Goal: Communication & Community: Share content

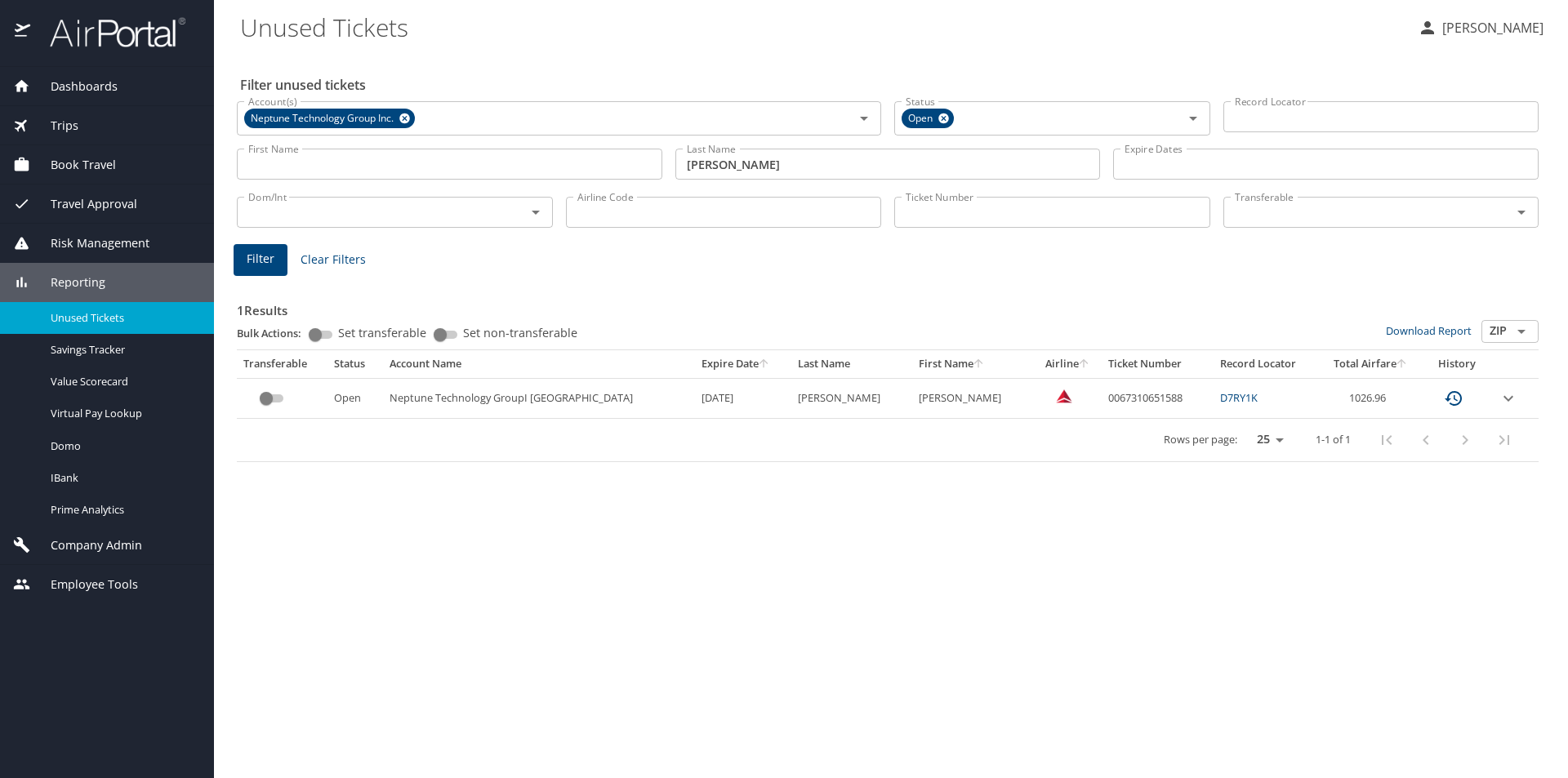
click at [81, 79] on span "Dashboards" at bounding box center [73, 87] width 87 height 18
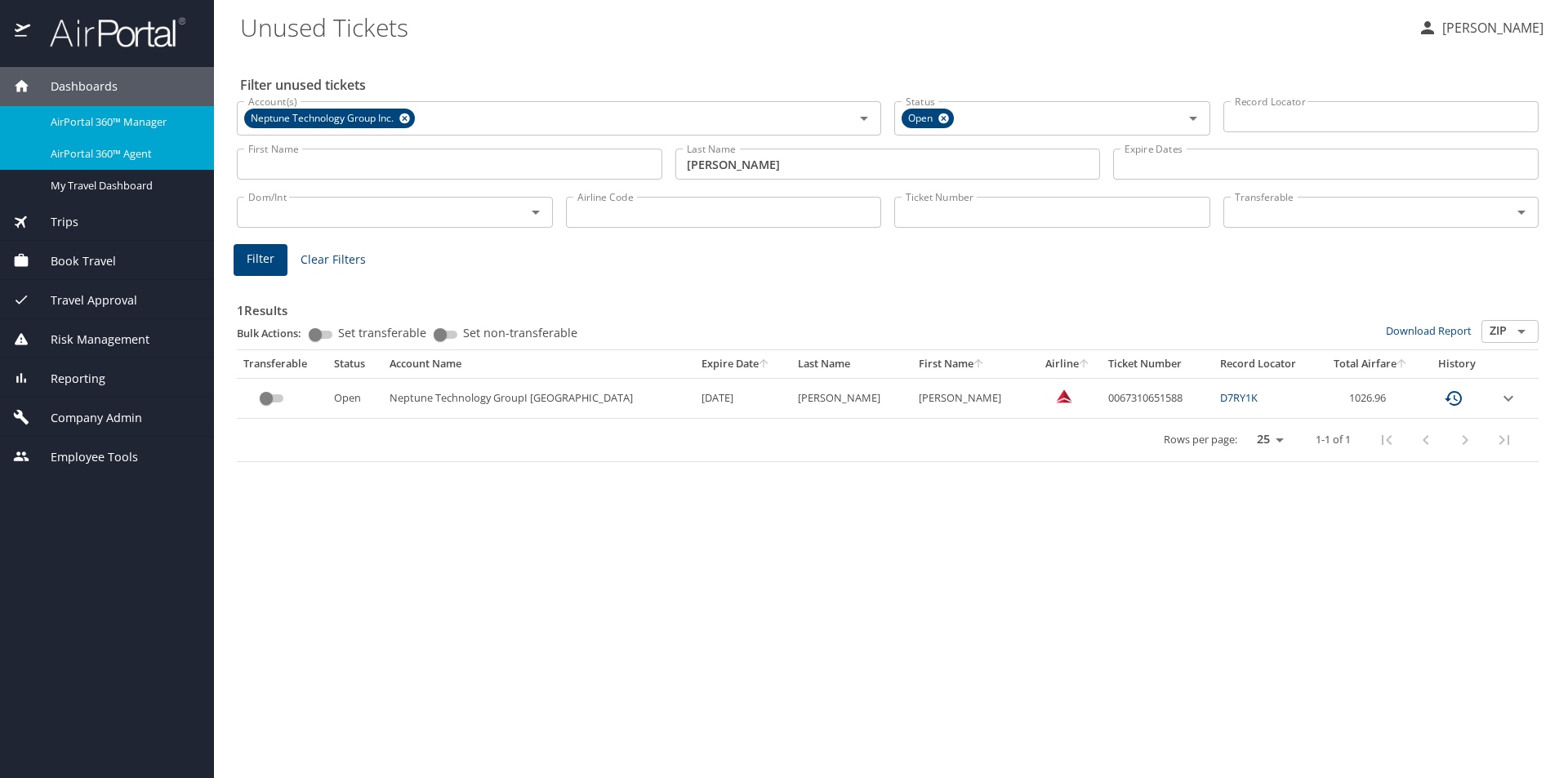
click at [110, 152] on span "AirPortal 360™ Agent" at bounding box center [122, 154] width 144 height 16
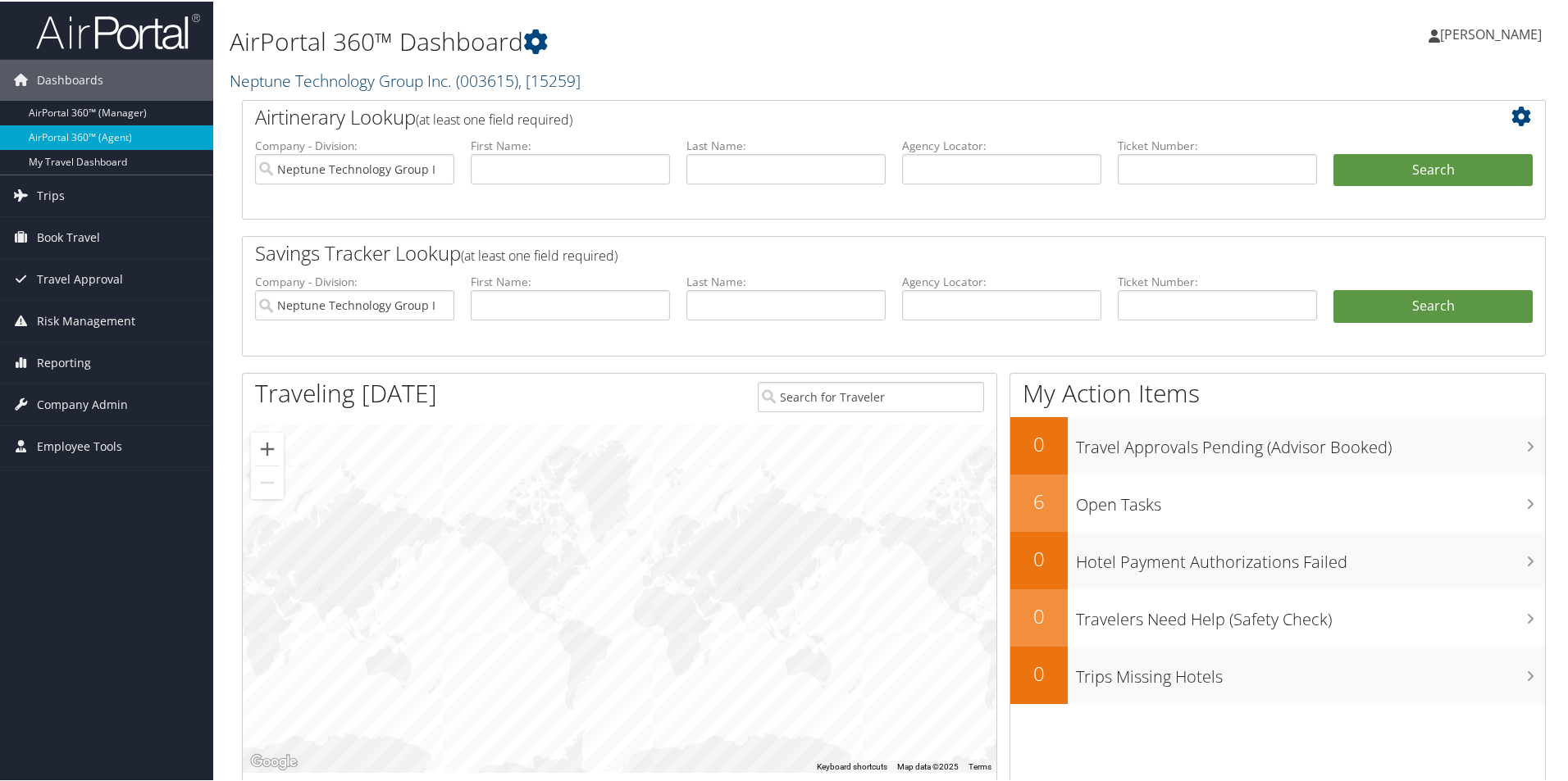
click at [331, 82] on link "Neptune Technology Group Inc. ( 003615 ) , [ 15259 ]" at bounding box center [405, 79] width 351 height 22
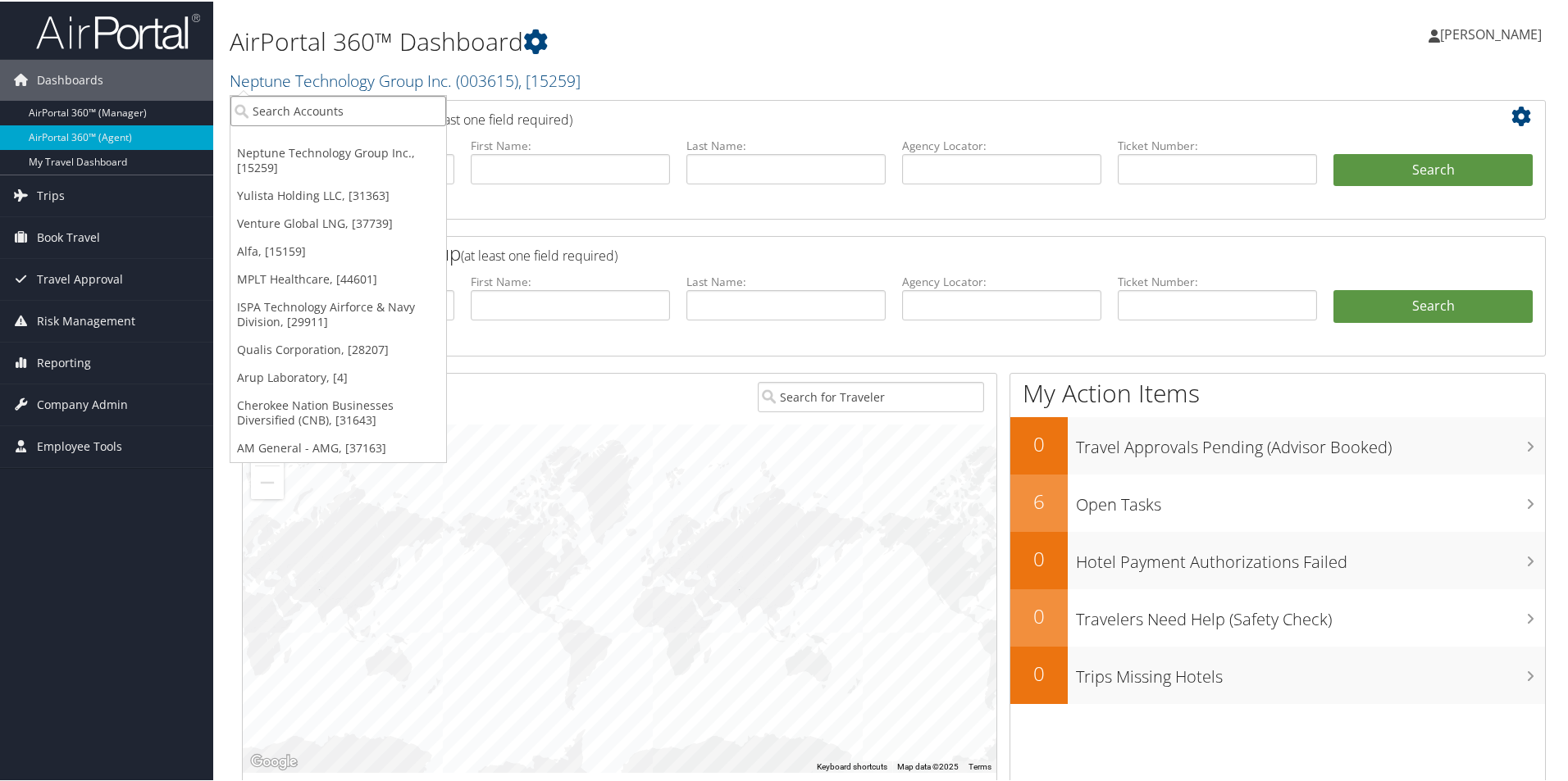
click at [329, 116] on input "search" at bounding box center [338, 109] width 216 height 30
type input "mcalpine"
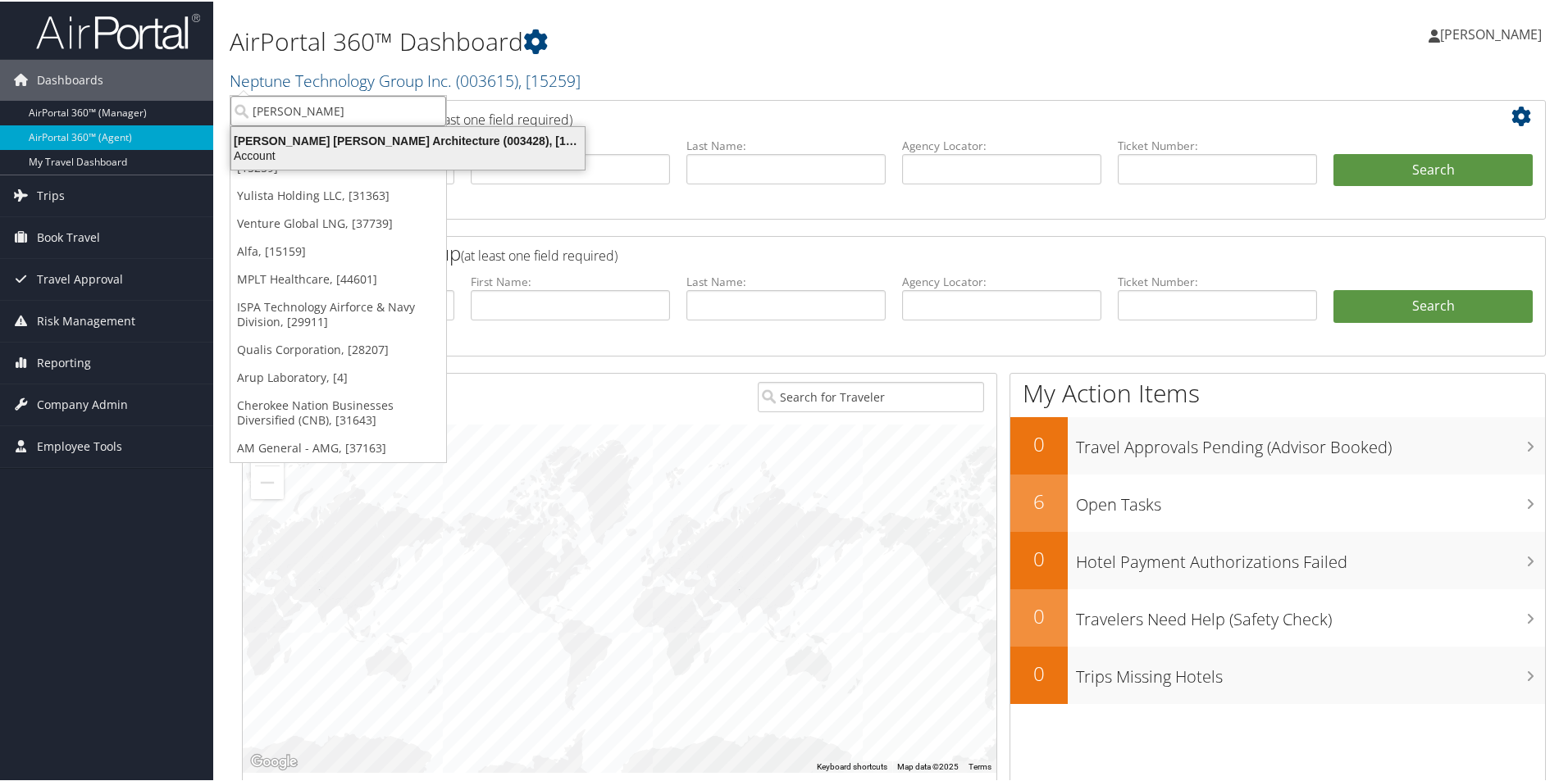
click at [321, 141] on div "McAlpine Tankersley Architecture (003428), [15069]" at bounding box center [408, 140] width 373 height 15
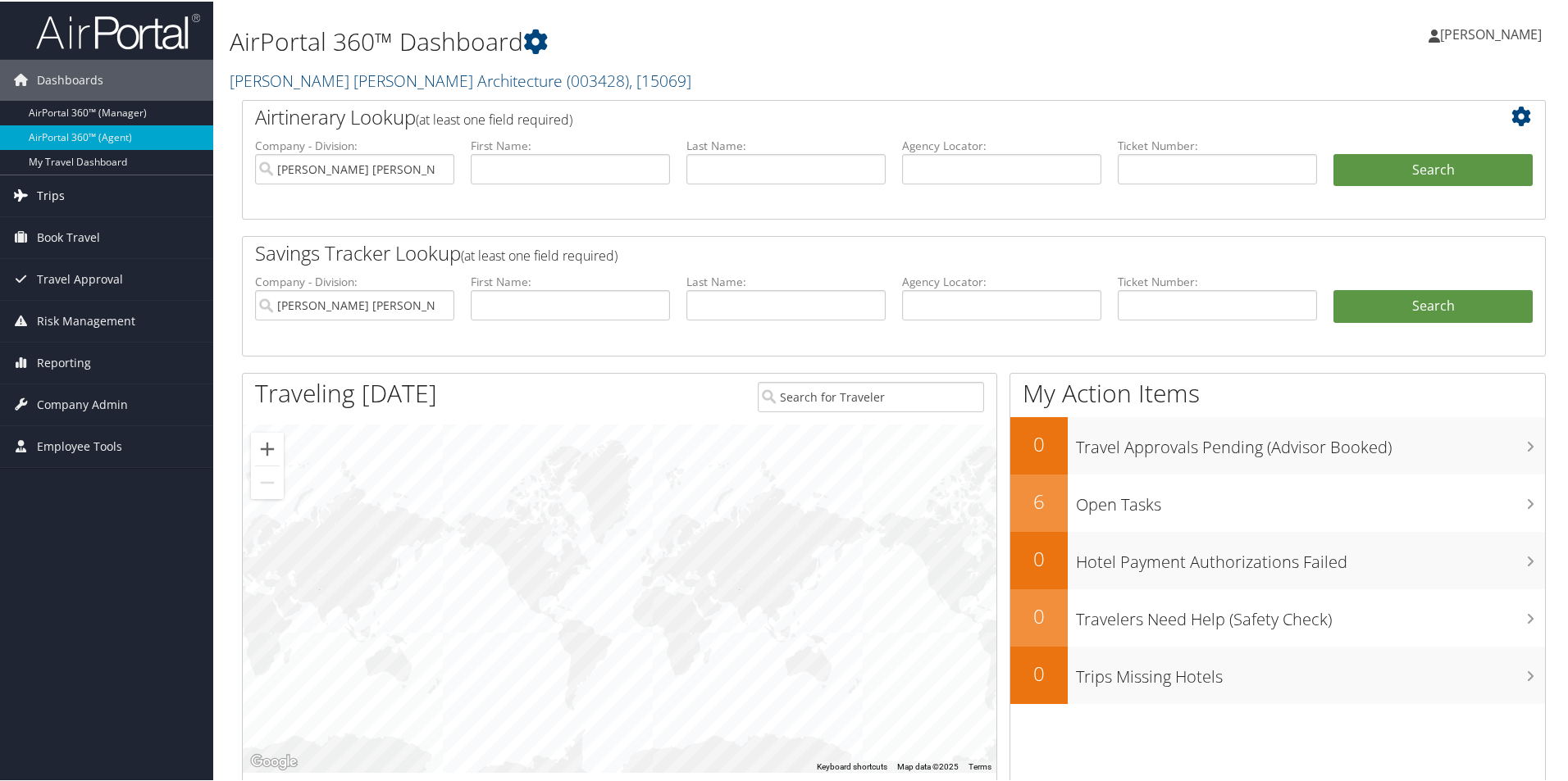
click at [74, 196] on link "Trips" at bounding box center [107, 194] width 213 height 41
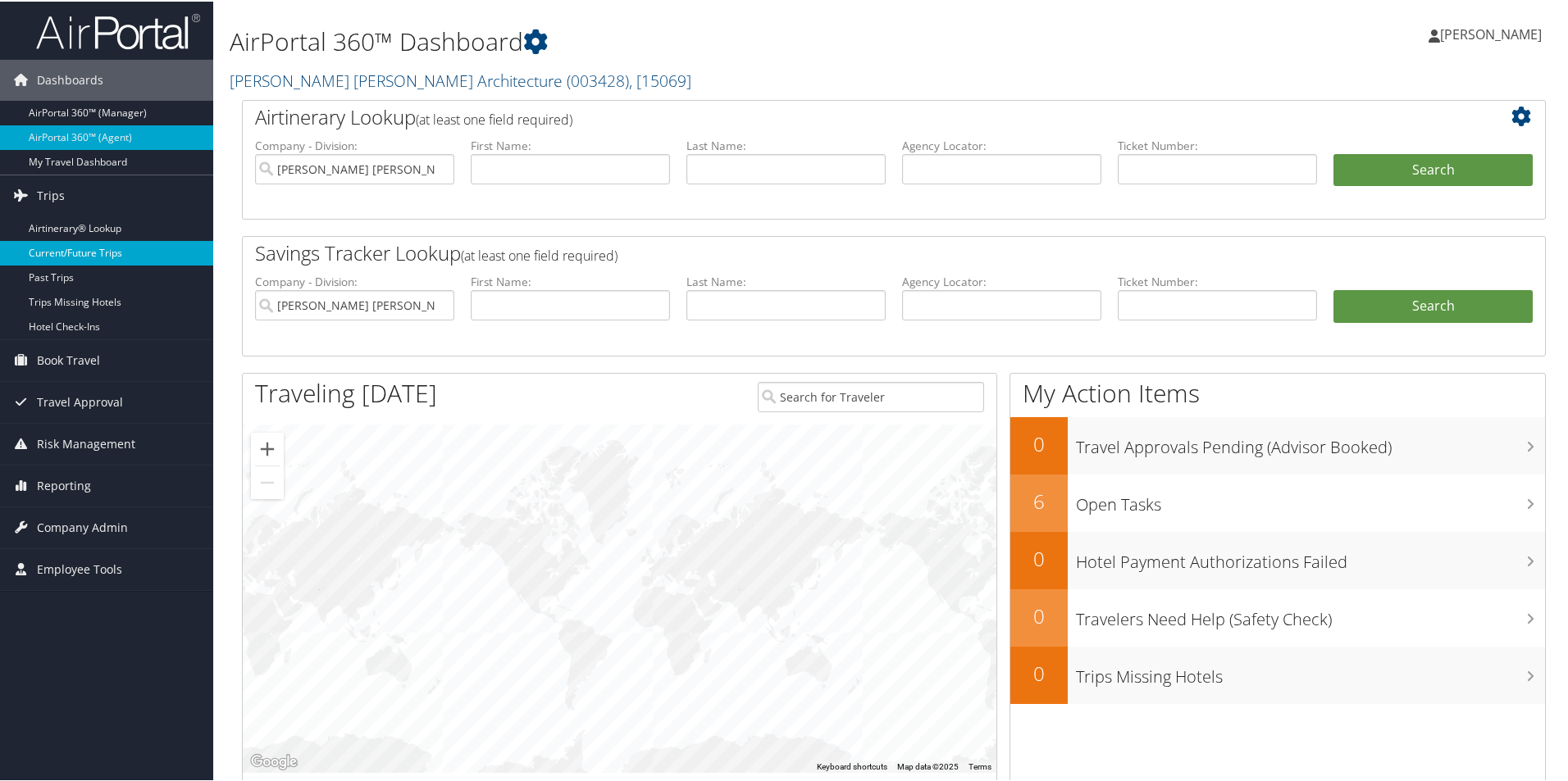
click at [104, 253] on link "Current/Future Trips" at bounding box center [107, 252] width 213 height 25
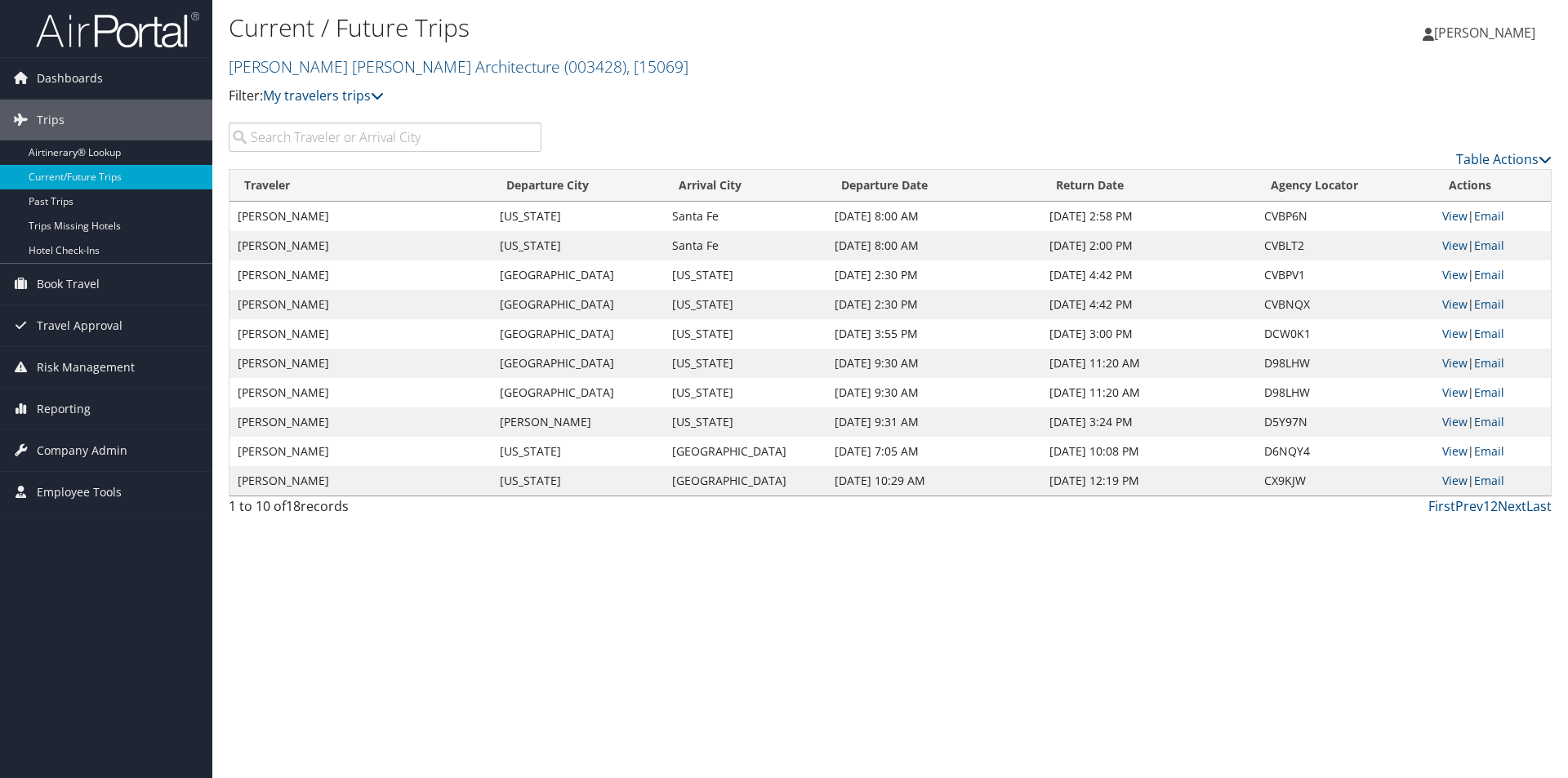
click at [334, 142] on input "search" at bounding box center [385, 137] width 313 height 29
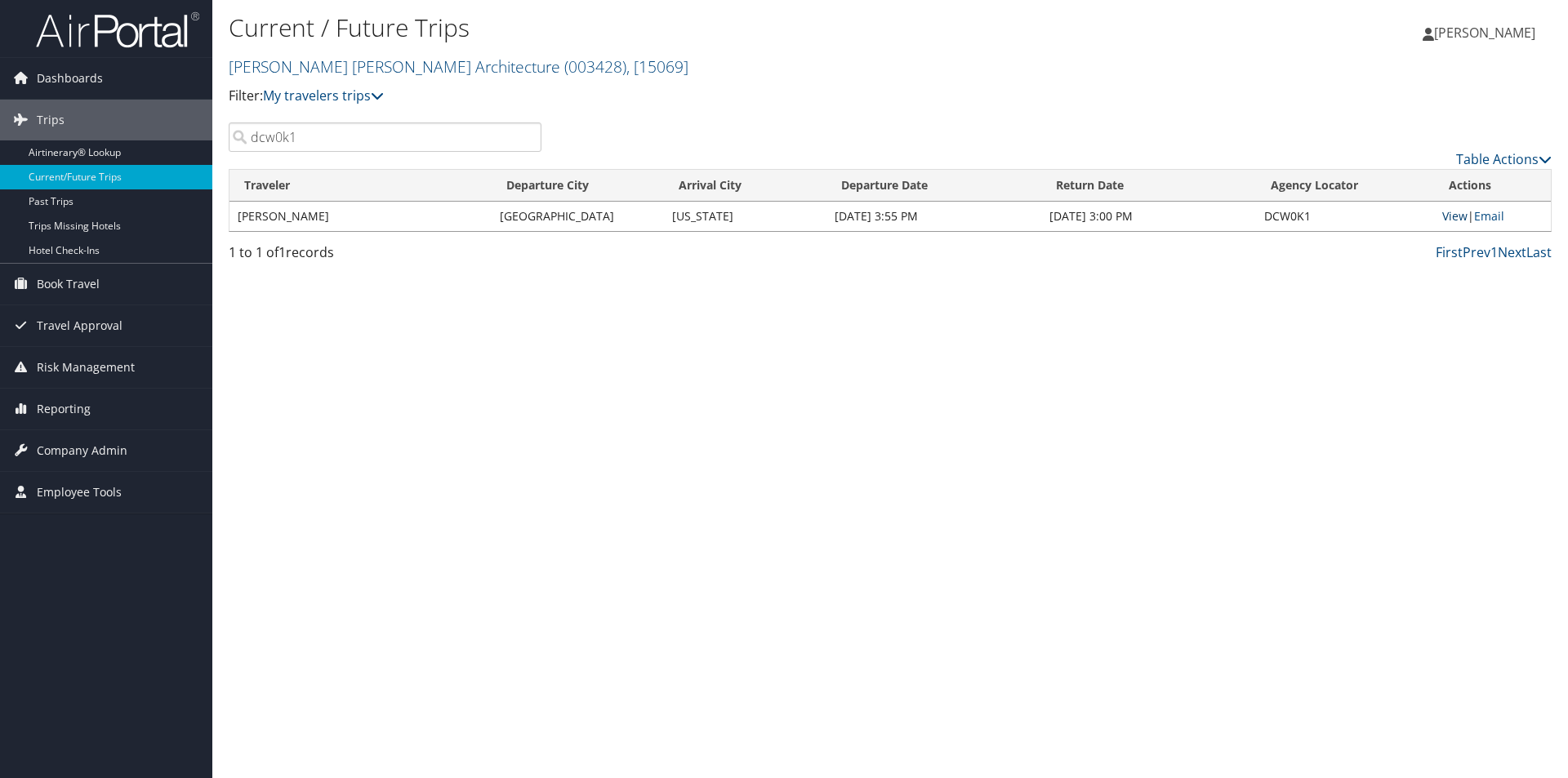
click at [1447, 216] on link "View" at bounding box center [1455, 216] width 26 height 16
click at [328, 140] on input "dcw0k1" at bounding box center [385, 137] width 313 height 29
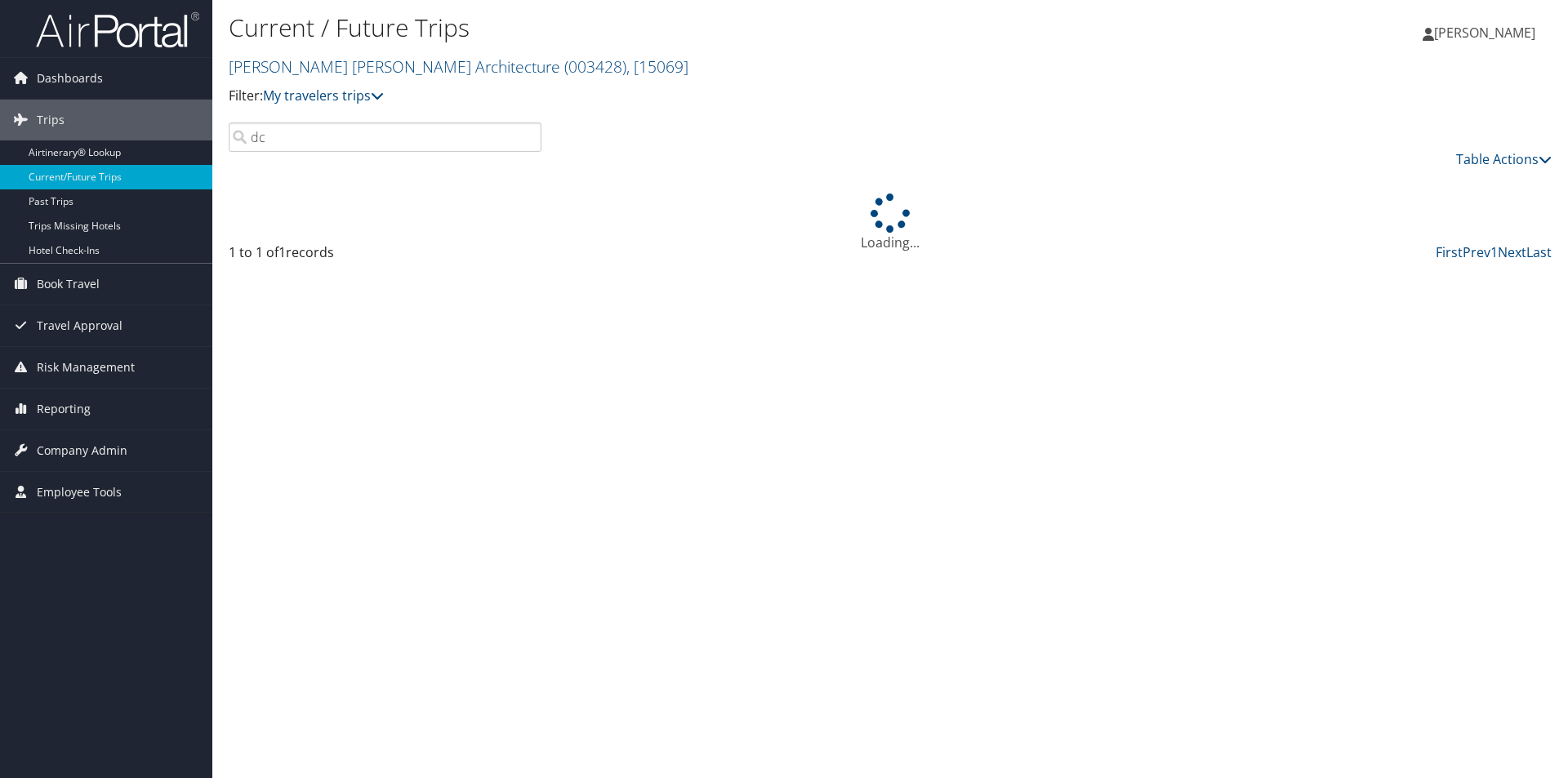
type input "d"
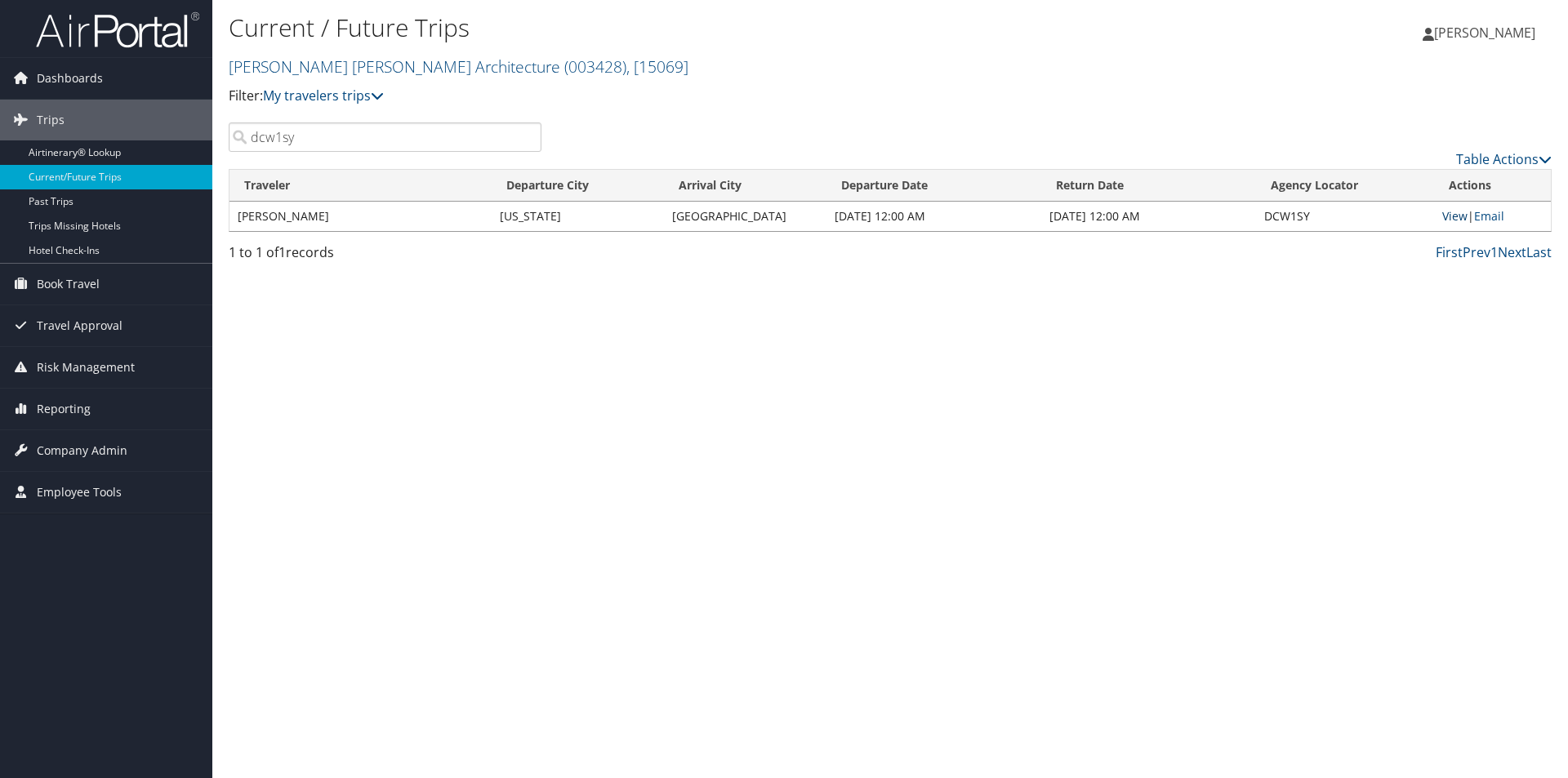
type input "dcw1sy"
click at [1451, 216] on link "View" at bounding box center [1455, 216] width 26 height 16
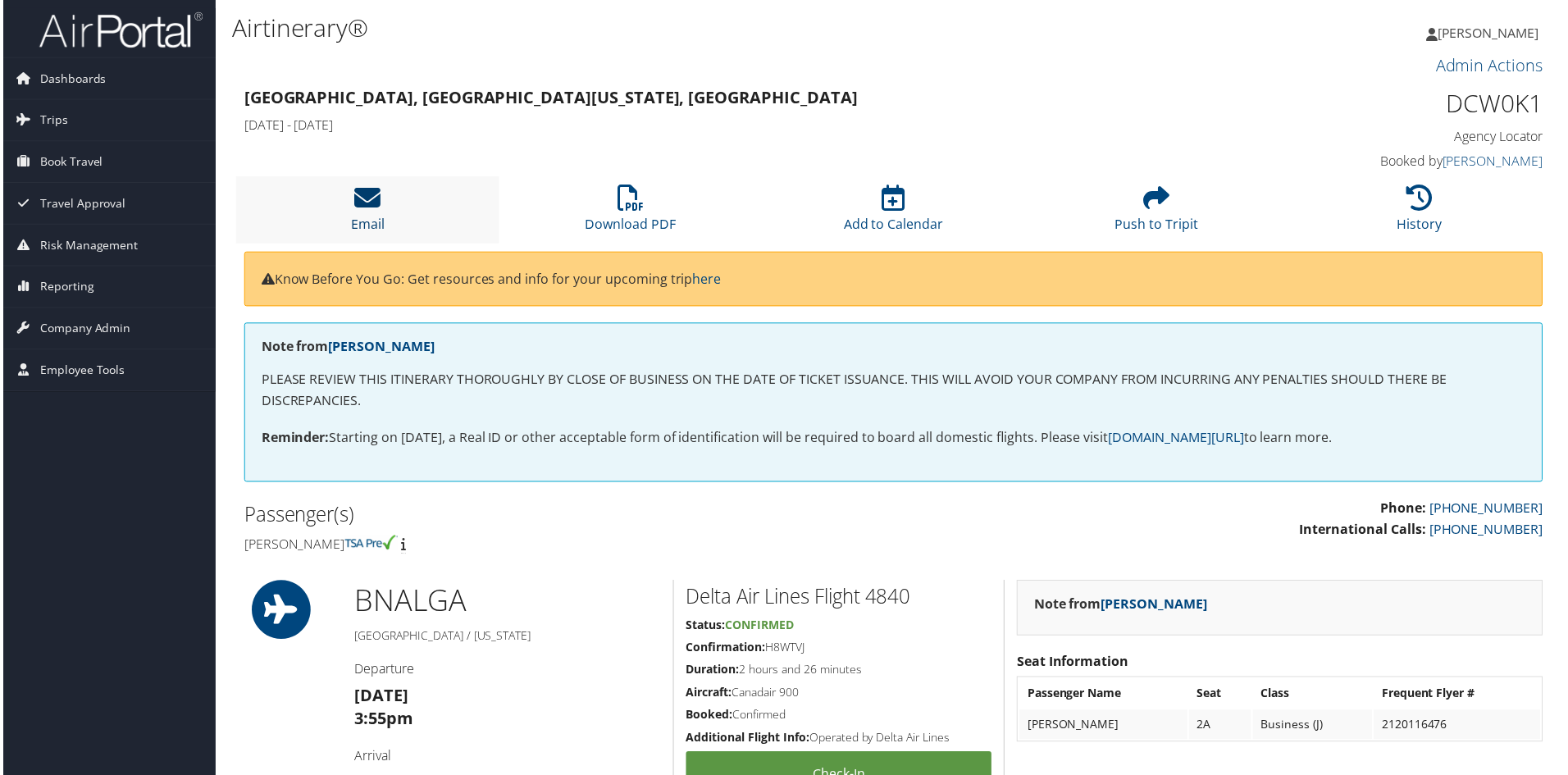
click at [369, 199] on icon at bounding box center [366, 199] width 27 height 27
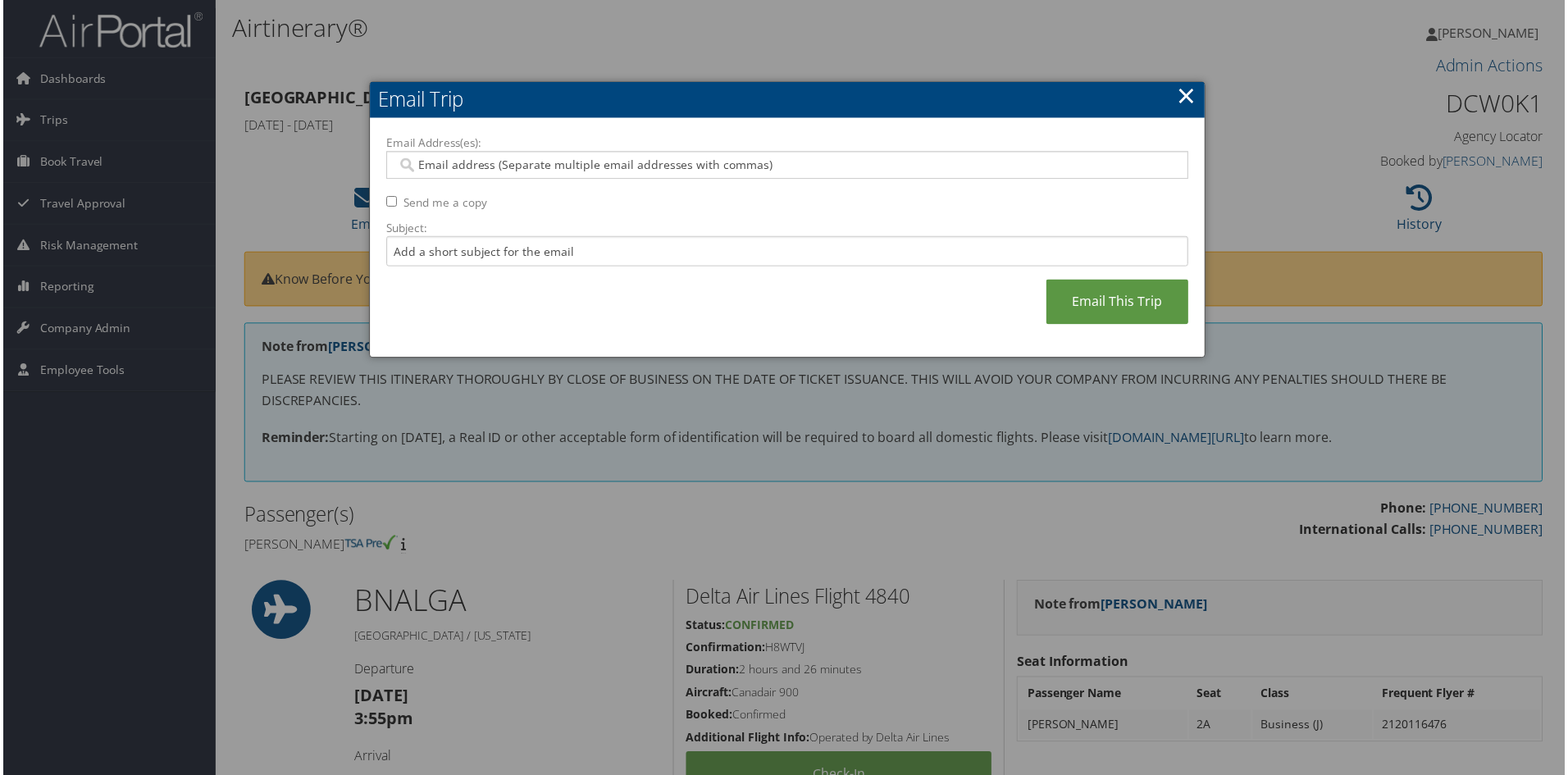
click at [434, 168] on input "Email Address(es):" at bounding box center [787, 165] width 783 height 17
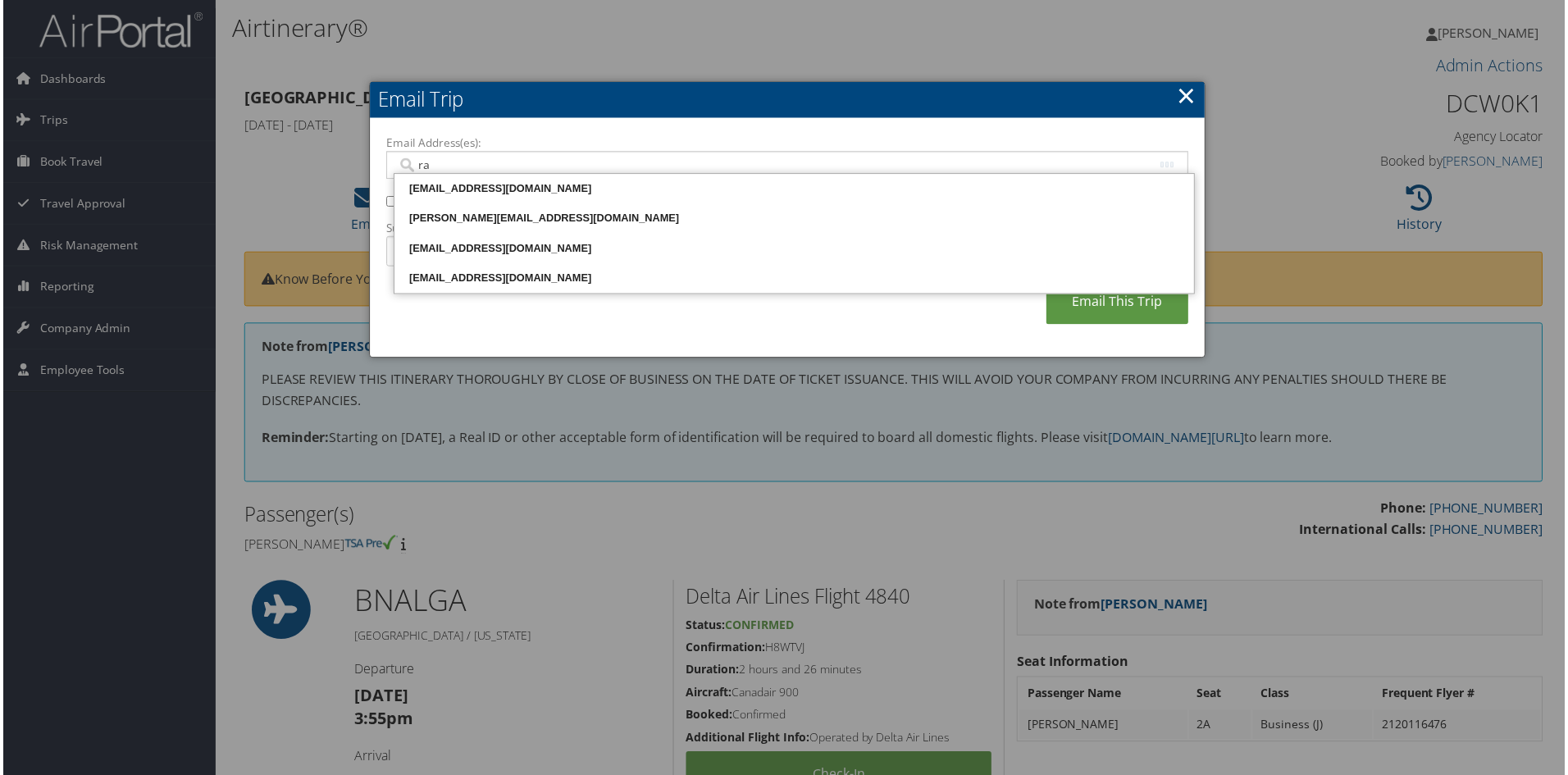
type input "ray"
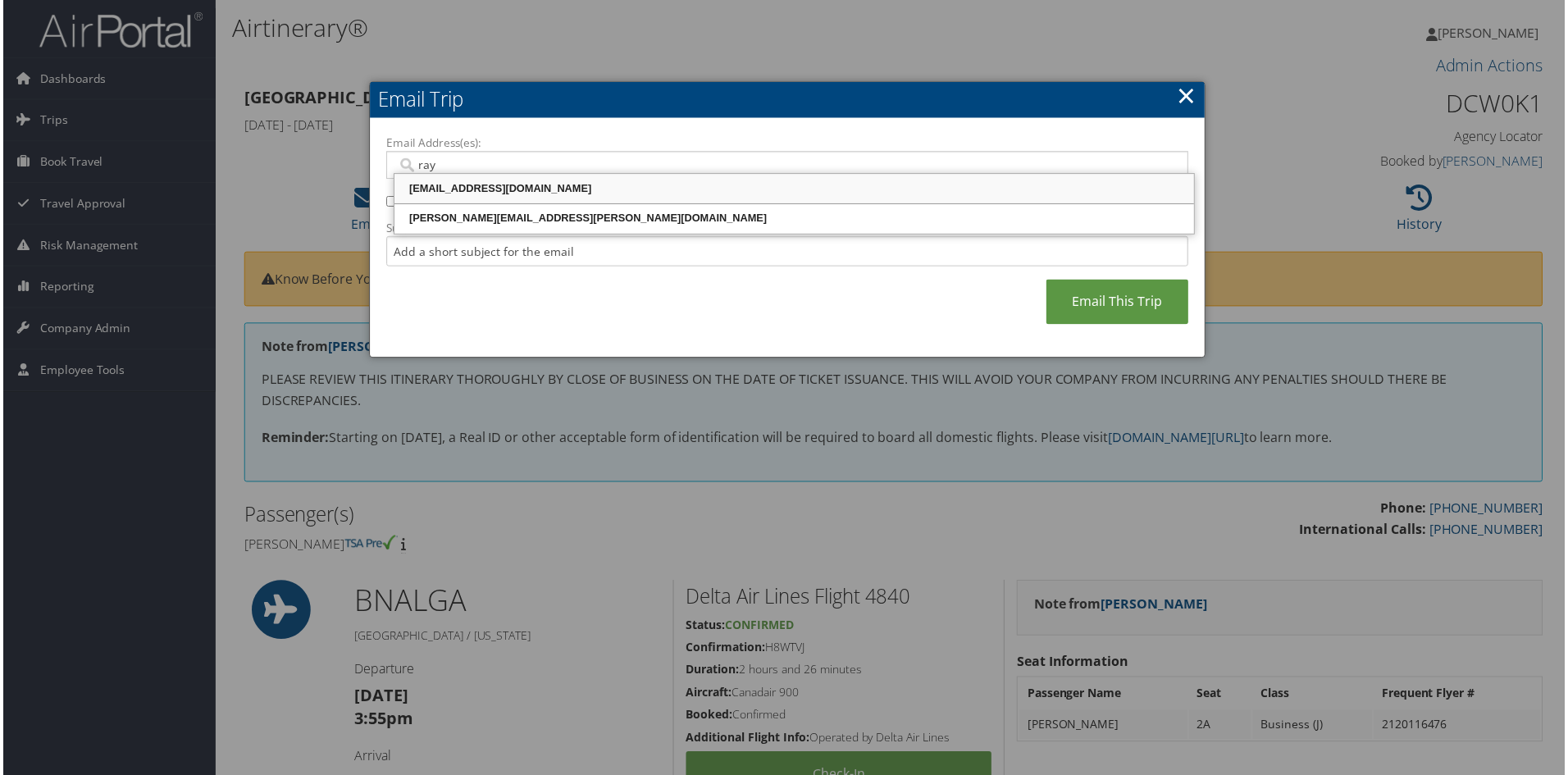
click at [447, 192] on div "[EMAIL_ADDRESS][DOMAIN_NAME]" at bounding box center [794, 189] width 798 height 17
type input "[EMAIL_ADDRESS][DOMAIN_NAME]"
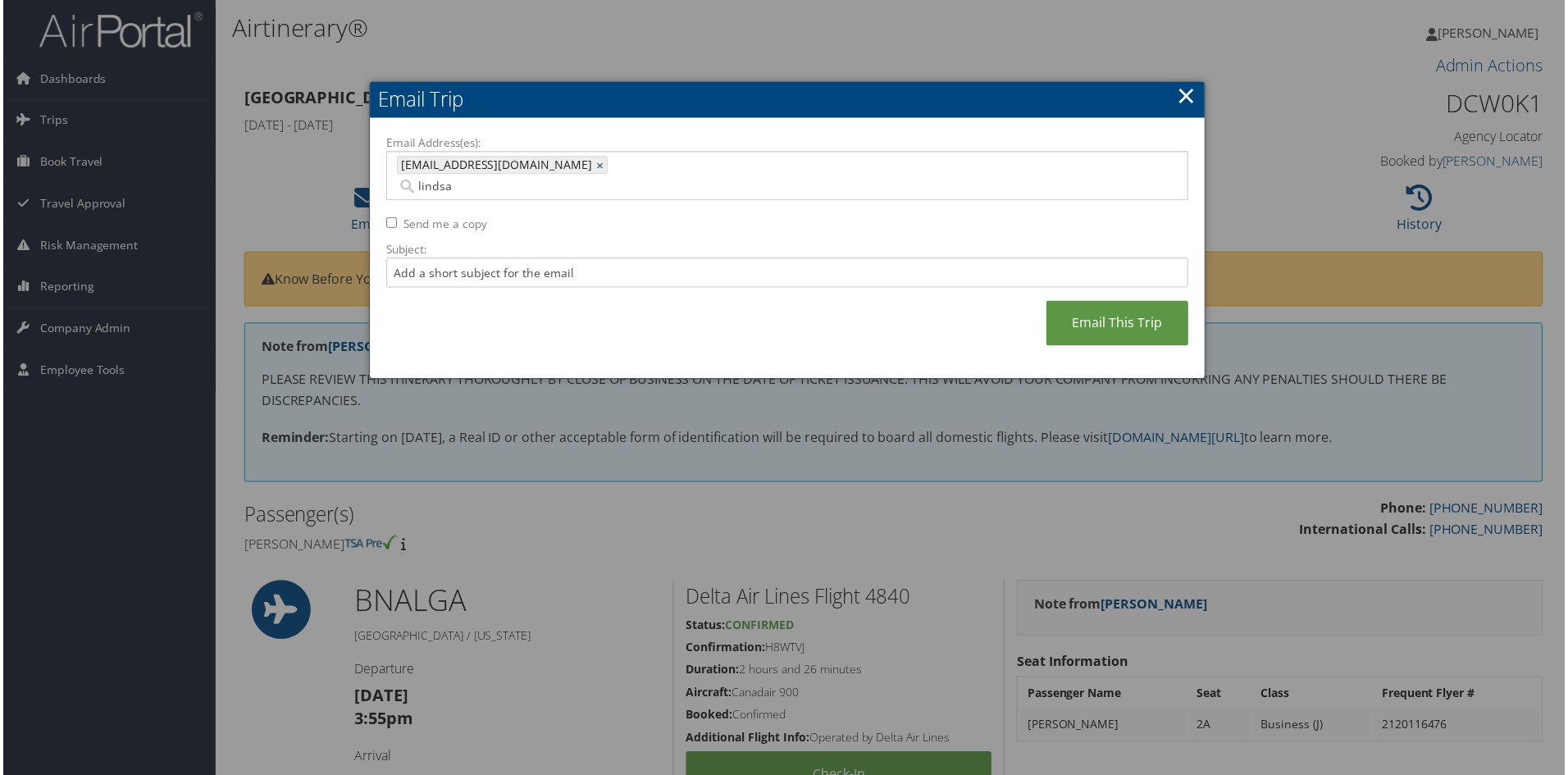
type input "[PERSON_NAME]"
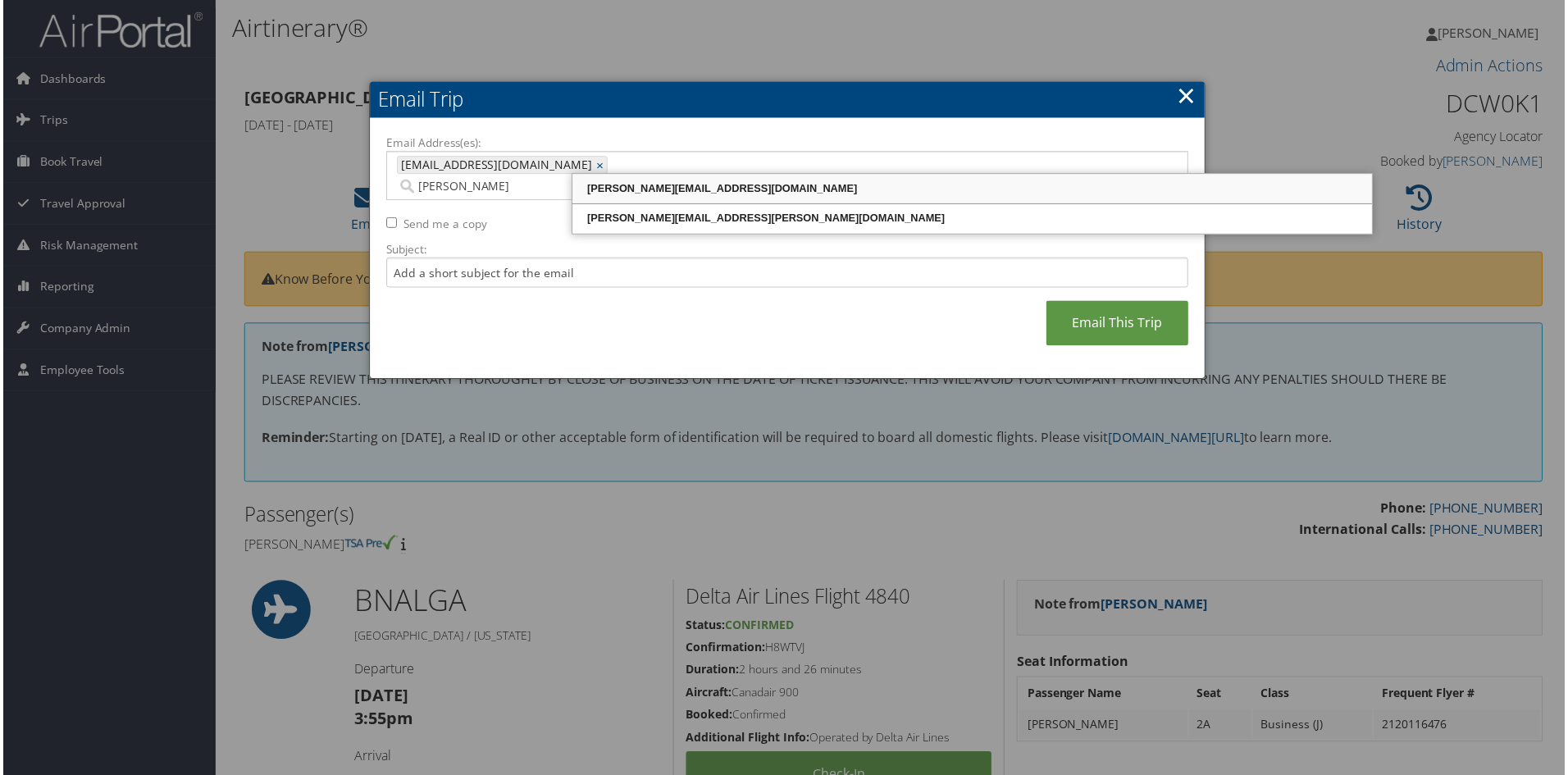
click at [680, 189] on div "[PERSON_NAME][EMAIL_ADDRESS][DOMAIN_NAME]" at bounding box center [973, 189] width 798 height 17
type input "[EMAIL_ADDRESS][DOMAIN_NAME], [PERSON_NAME][EMAIL_ADDRESS][DOMAIN_NAME]"
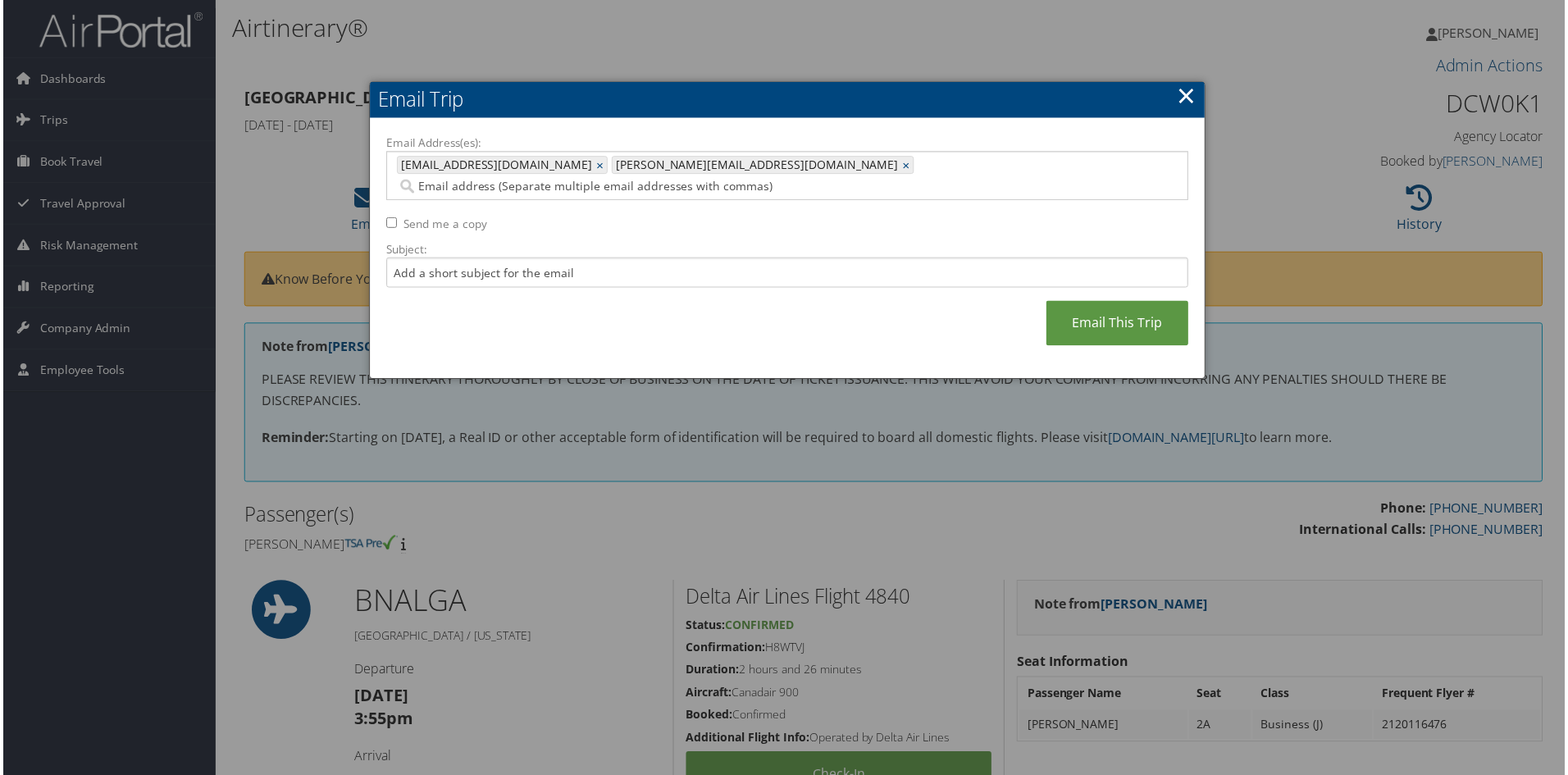
click at [384, 218] on input "Send me a copy" at bounding box center [390, 223] width 11 height 11
checkbox input "true"
click at [1092, 302] on link "Email This Trip" at bounding box center [1118, 324] width 142 height 45
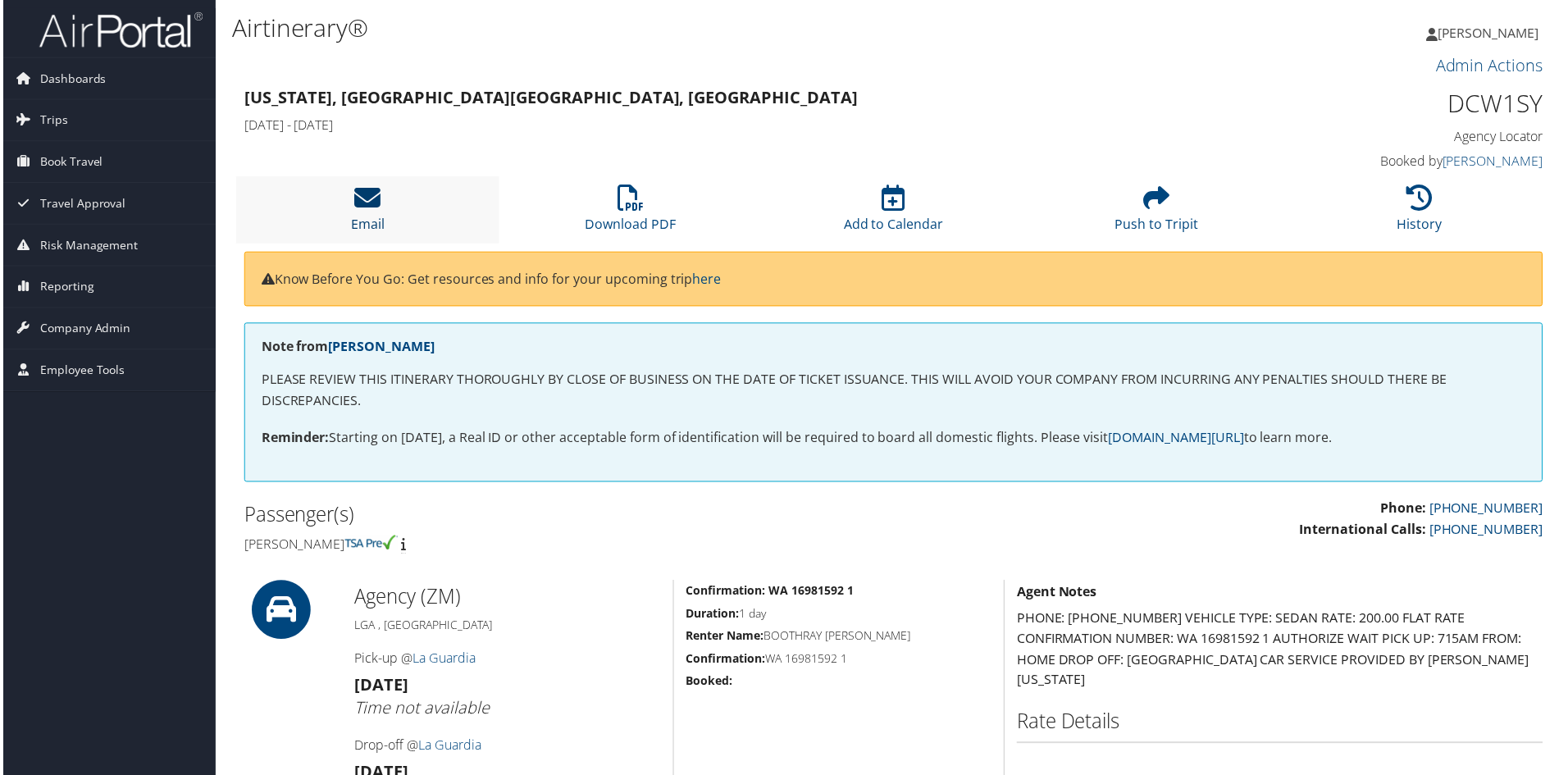
click at [370, 199] on icon at bounding box center [366, 199] width 27 height 27
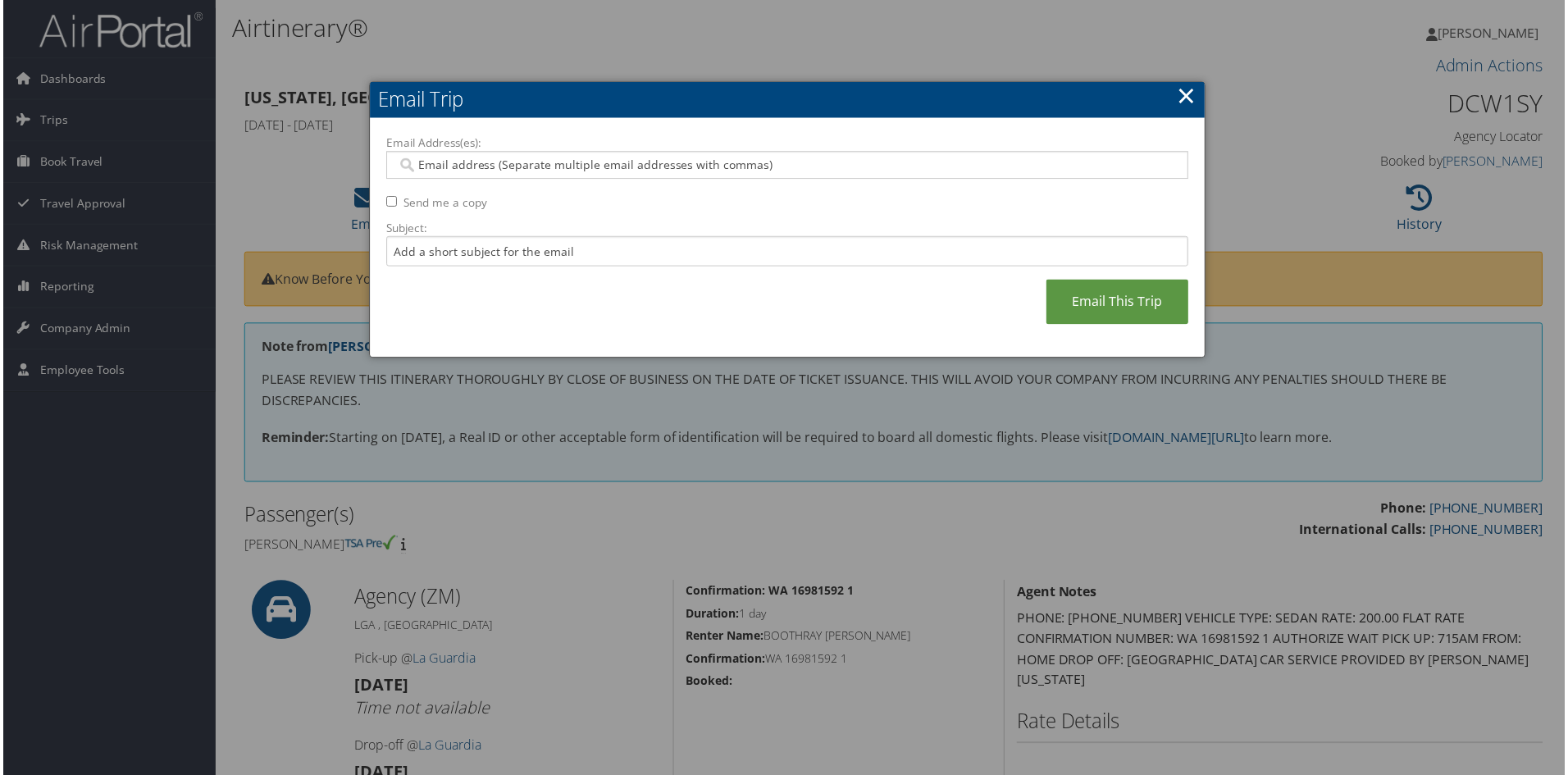
click at [437, 165] on input "Email Address(es):" at bounding box center [787, 165] width 783 height 17
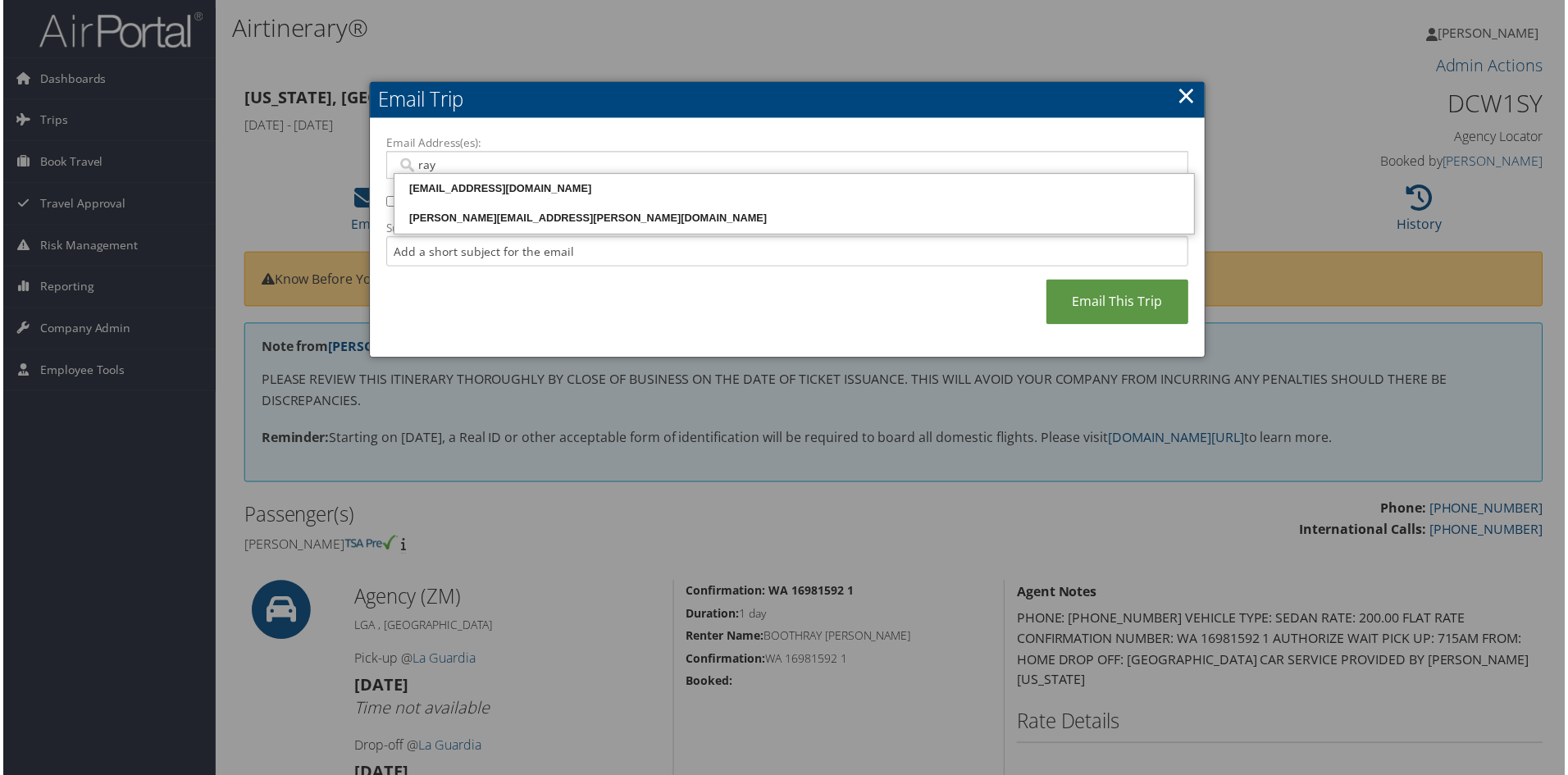
type input "ray@"
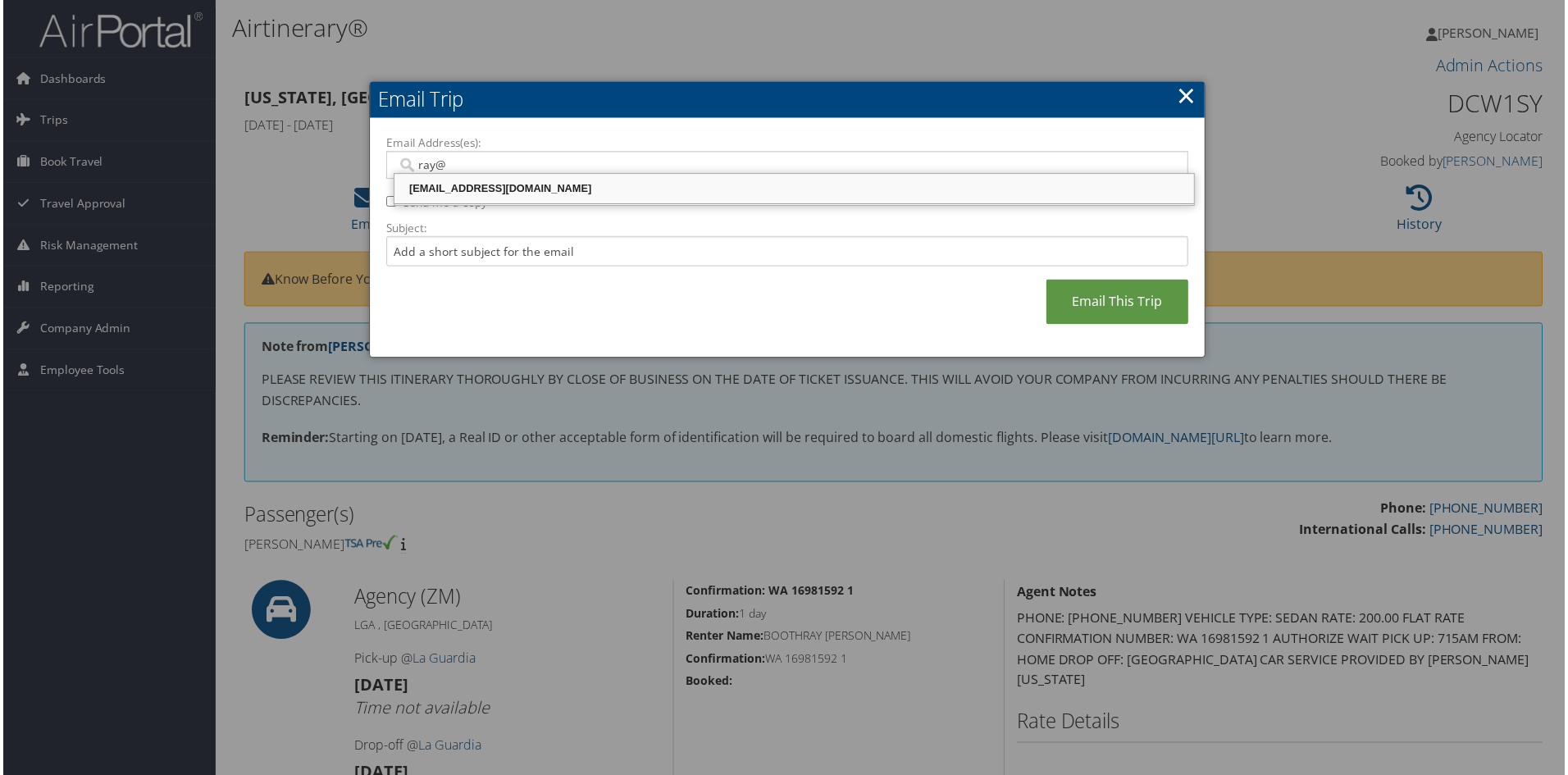
click at [457, 187] on div "[EMAIL_ADDRESS][DOMAIN_NAME]" at bounding box center [794, 189] width 798 height 17
type input "[EMAIL_ADDRESS][DOMAIN_NAME]"
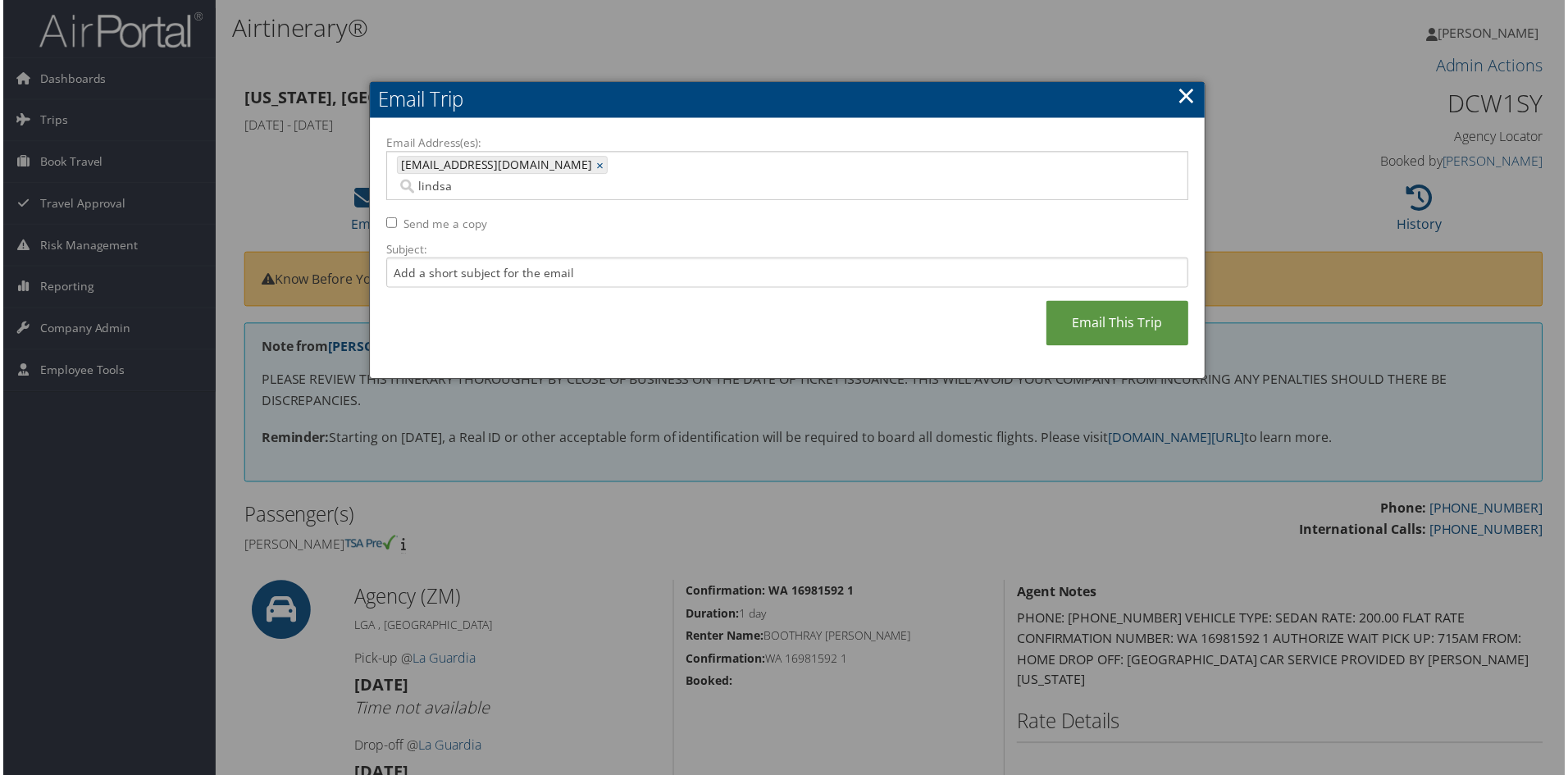
type input "[PERSON_NAME]"
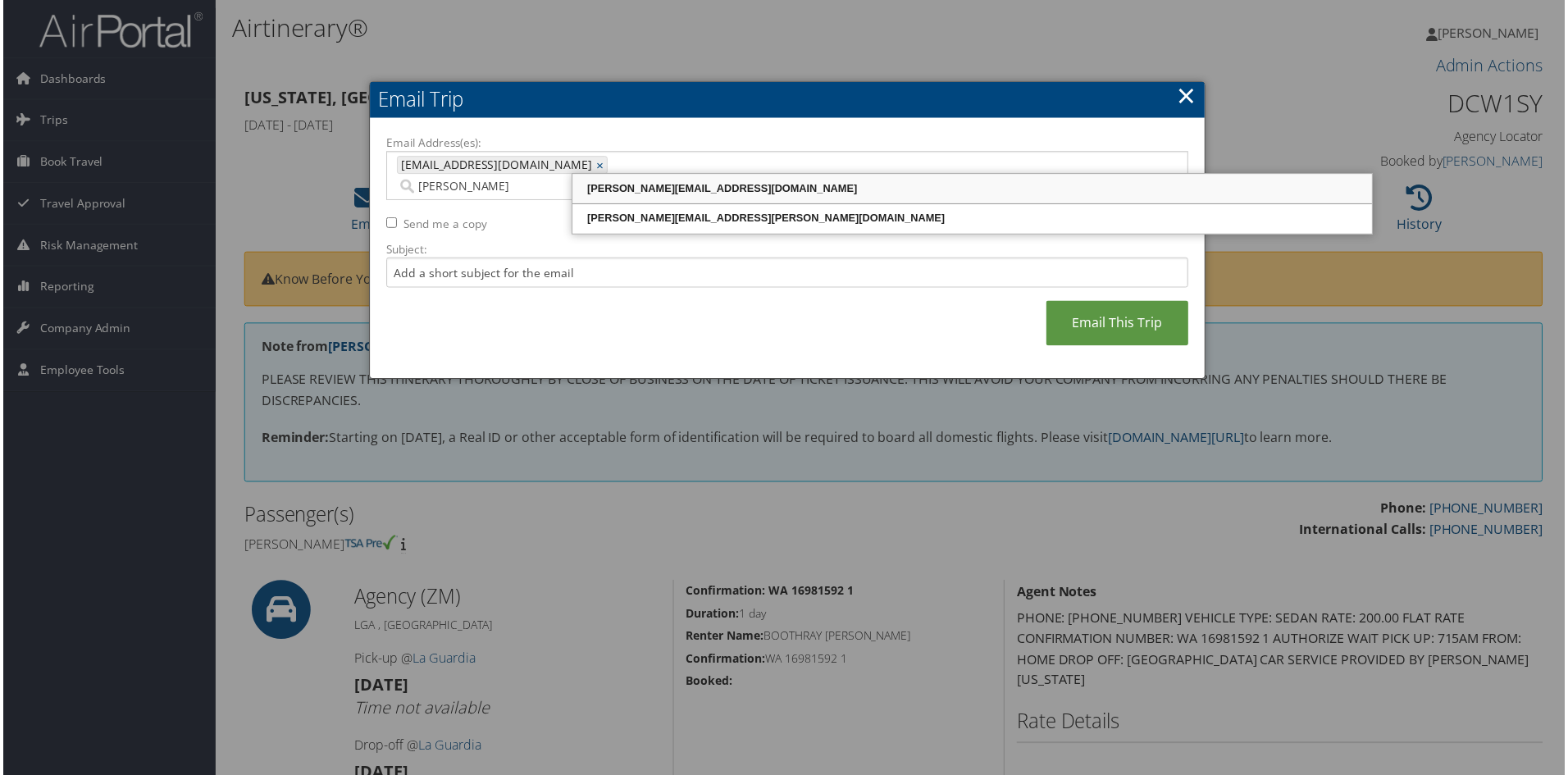
drag, startPoint x: 688, startPoint y: 188, endPoint x: 529, endPoint y: 187, distance: 159.0
click at [688, 188] on div "[PERSON_NAME][EMAIL_ADDRESS][DOMAIN_NAME]" at bounding box center [973, 189] width 798 height 17
type input "[EMAIL_ADDRESS][DOMAIN_NAME], [PERSON_NAME][EMAIL_ADDRESS][DOMAIN_NAME]"
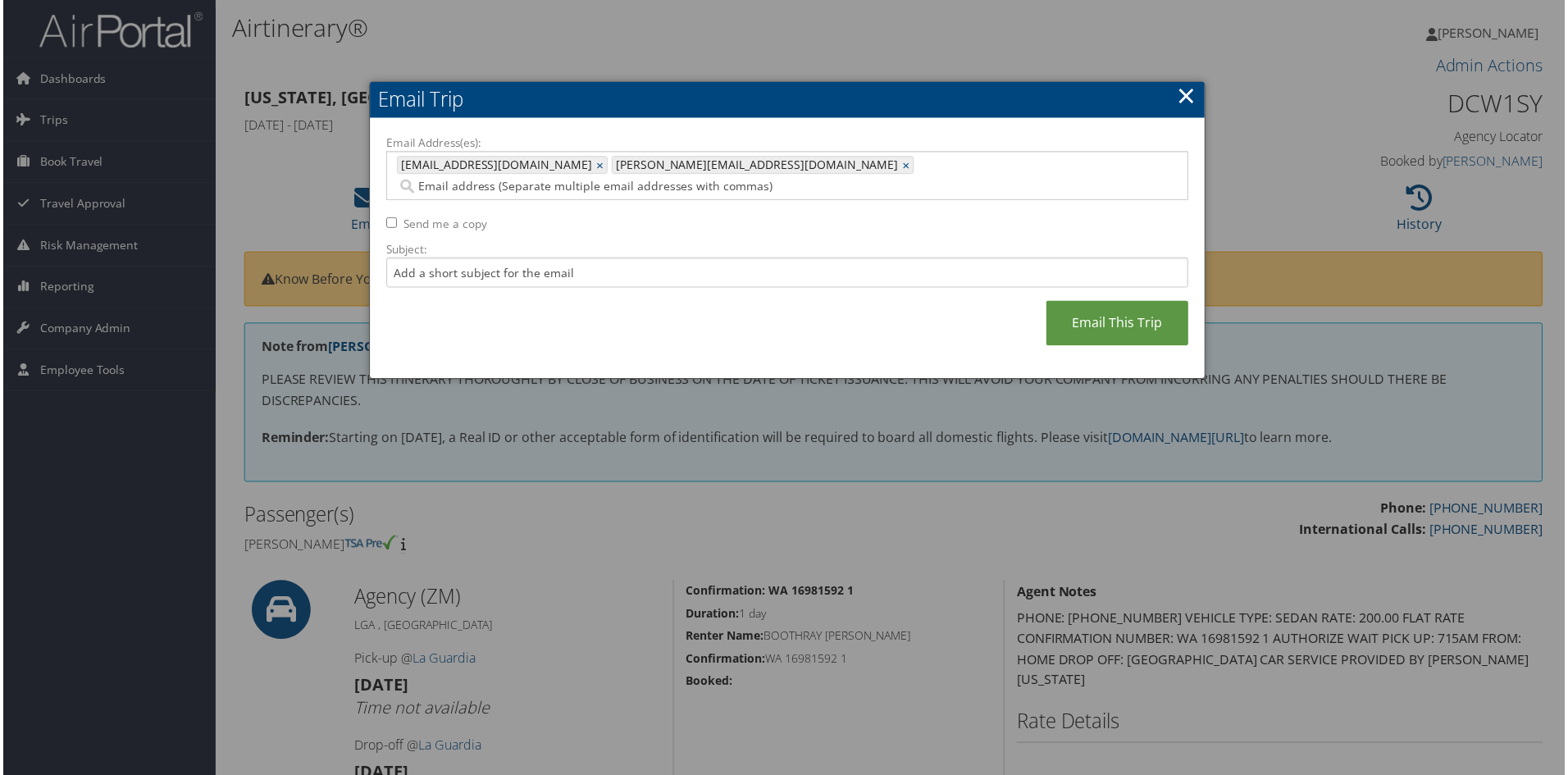
click at [384, 218] on input "Send me a copy" at bounding box center [390, 223] width 11 height 11
checkbox input "true"
click at [1088, 302] on link "Email This Trip" at bounding box center [1118, 324] width 142 height 45
